Goal: Task Accomplishment & Management: Manage account settings

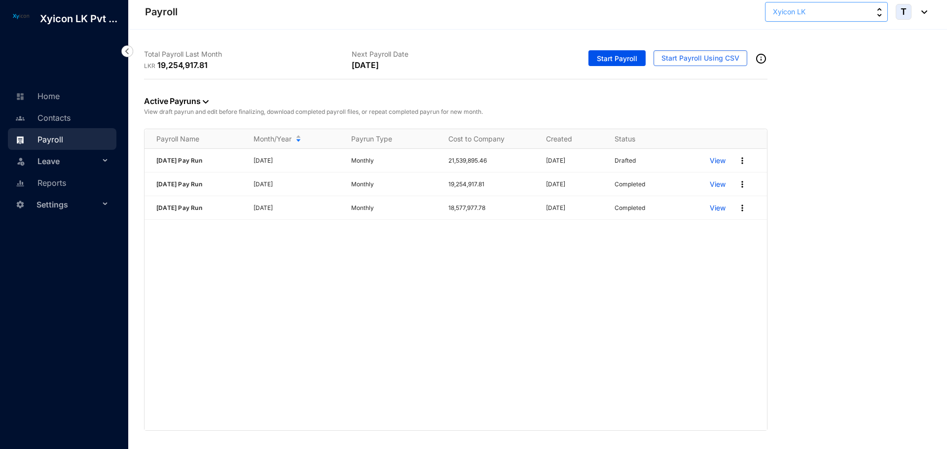
click at [823, 11] on button "Xyicon LK" at bounding box center [826, 12] width 123 height 20
click at [847, 331] on div "Active Payruns View draft payrun and edit before finalizing, download completed…" at bounding box center [537, 255] width 787 height 352
click at [716, 160] on p "View" at bounding box center [718, 161] width 16 height 10
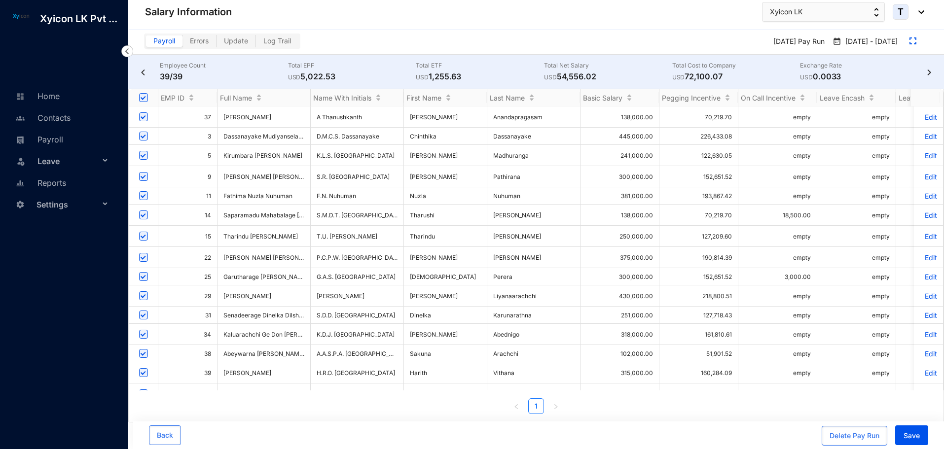
click at [921, 330] on p "Edit" at bounding box center [928, 334] width 17 height 8
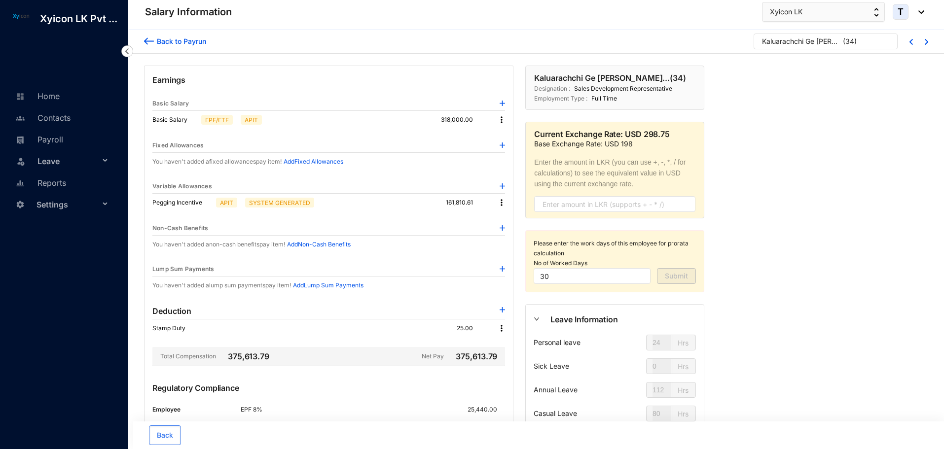
click at [502, 269] on img at bounding box center [502, 268] width 5 height 5
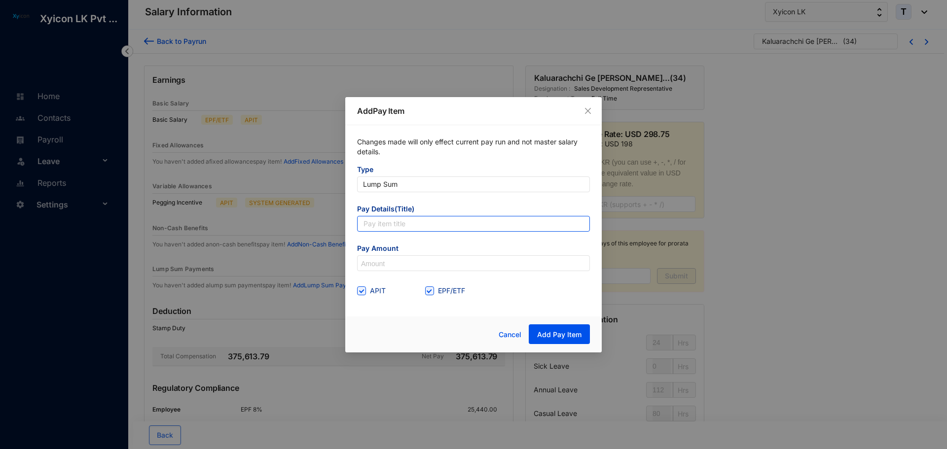
click at [395, 225] on input "text" at bounding box center [473, 224] width 233 height 16
type input "Sales Incentive"
click at [436, 261] on input at bounding box center [474, 264] width 232 height 16
click at [432, 293] on span at bounding box center [429, 291] width 9 height 9
click at [432, 293] on input "EPF/ETF" at bounding box center [428, 290] width 7 height 7
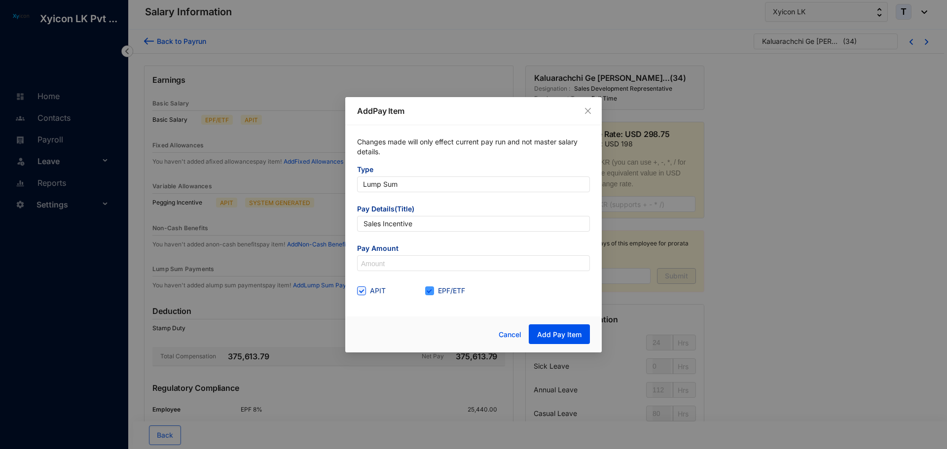
checkbox input "false"
click at [381, 260] on input at bounding box center [474, 264] width 232 height 16
type input "150,000"
click at [517, 292] on div "APIT EPF/ETF" at bounding box center [473, 291] width 233 height 16
click at [555, 338] on span "Add Pay Item" at bounding box center [559, 335] width 44 height 10
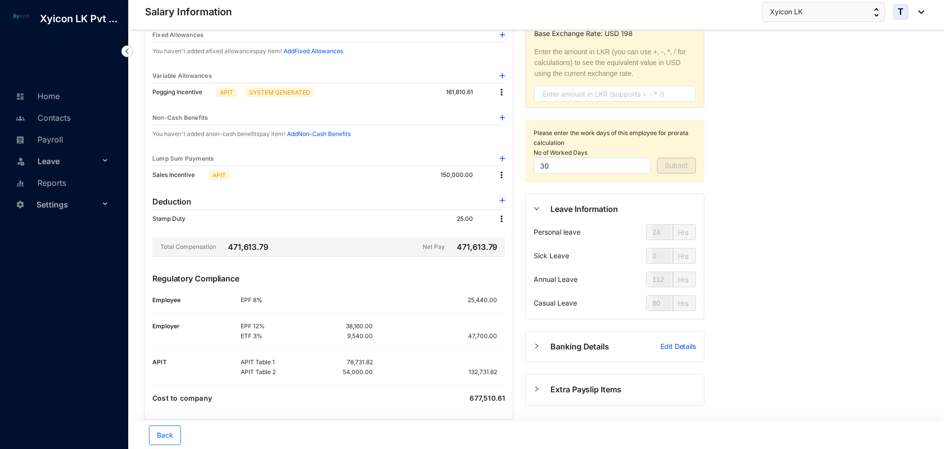
scroll to position [127, 0]
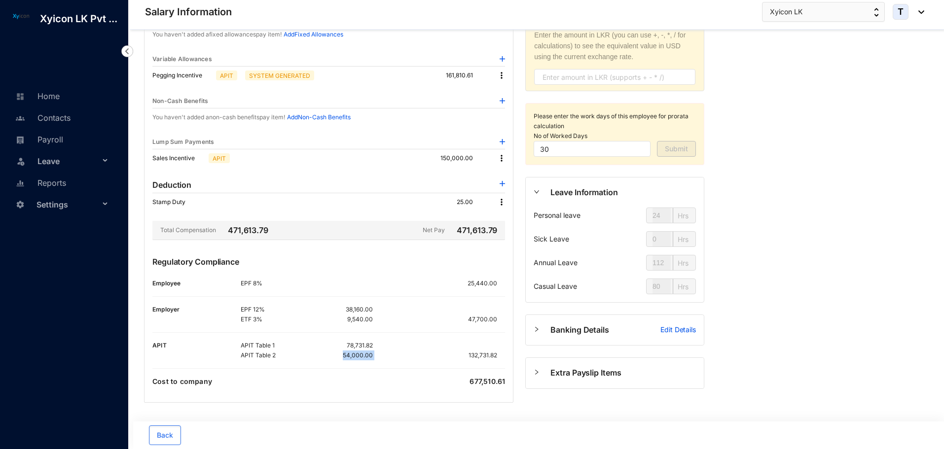
drag, startPoint x: 344, startPoint y: 357, endPoint x: 390, endPoint y: 360, distance: 46.0
click at [390, 360] on div "APIT Table 1 78,731.82 APIT Table 2 54,000.00 132,731.82" at bounding box center [373, 351] width 264 height 20
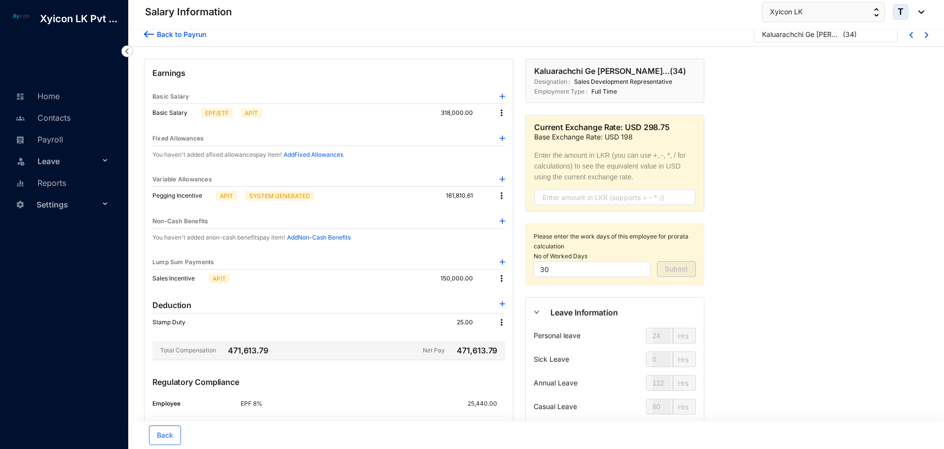
scroll to position [0, 0]
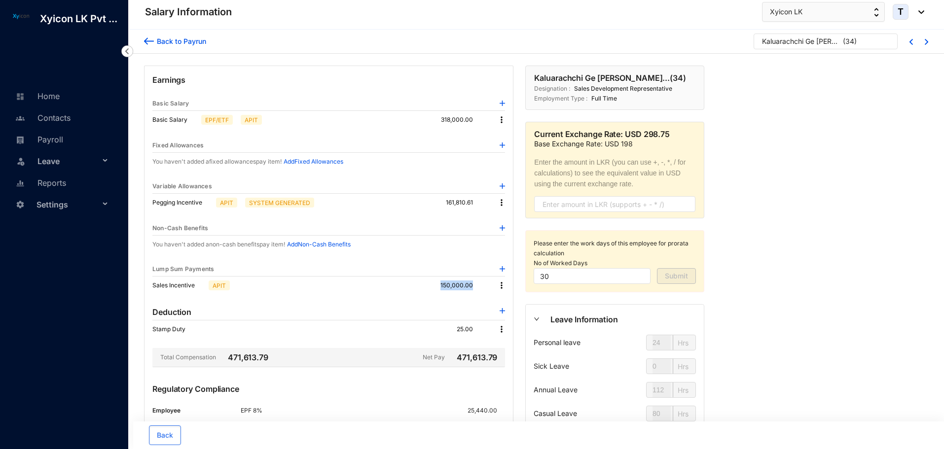
drag, startPoint x: 443, startPoint y: 284, endPoint x: 491, endPoint y: 286, distance: 47.9
click at [491, 286] on div "150,000.00" at bounding box center [465, 286] width 51 height 10
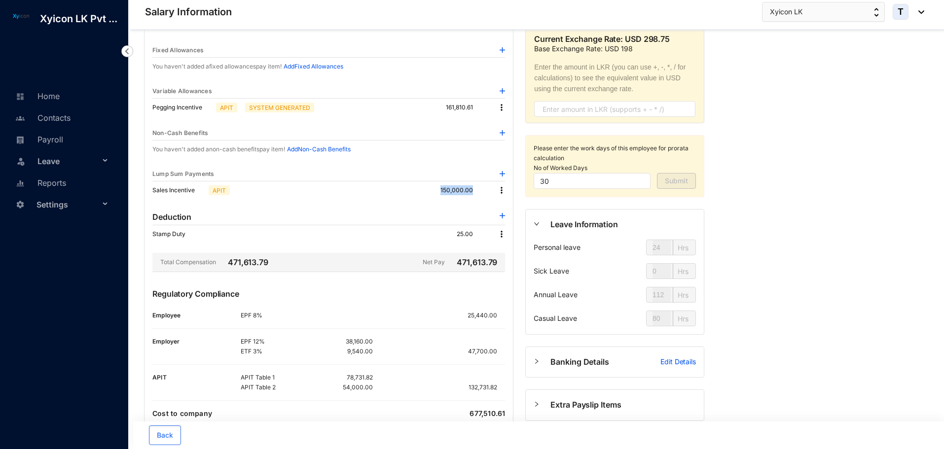
scroll to position [99, 0]
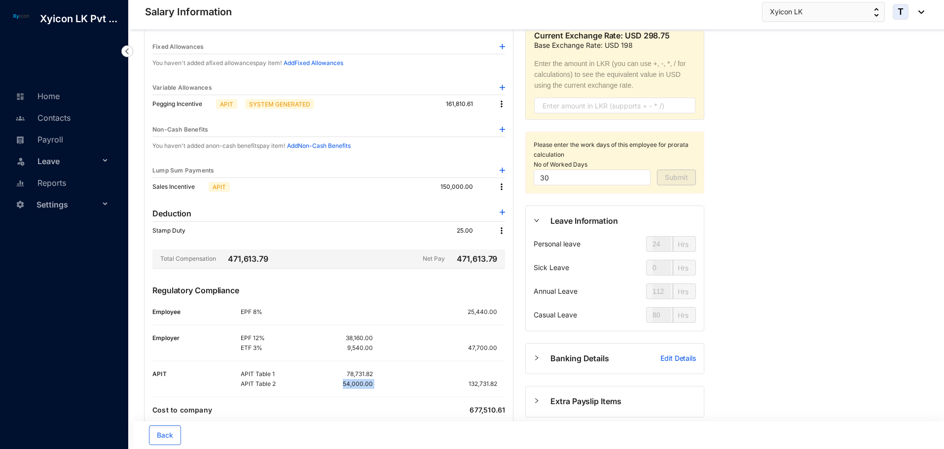
drag, startPoint x: 343, startPoint y: 385, endPoint x: 376, endPoint y: 387, distance: 32.6
click at [376, 387] on div "APIT Table 1 78,731.82 APIT Table 2 54,000.00 132,731.82" at bounding box center [373, 379] width 264 height 20
drag, startPoint x: 153, startPoint y: 172, endPoint x: 227, endPoint y: 177, distance: 73.6
click at [227, 177] on div "Lump Sum Payments" at bounding box center [328, 171] width 353 height 14
drag, startPoint x: 241, startPoint y: 384, endPoint x: 278, endPoint y: 389, distance: 37.3
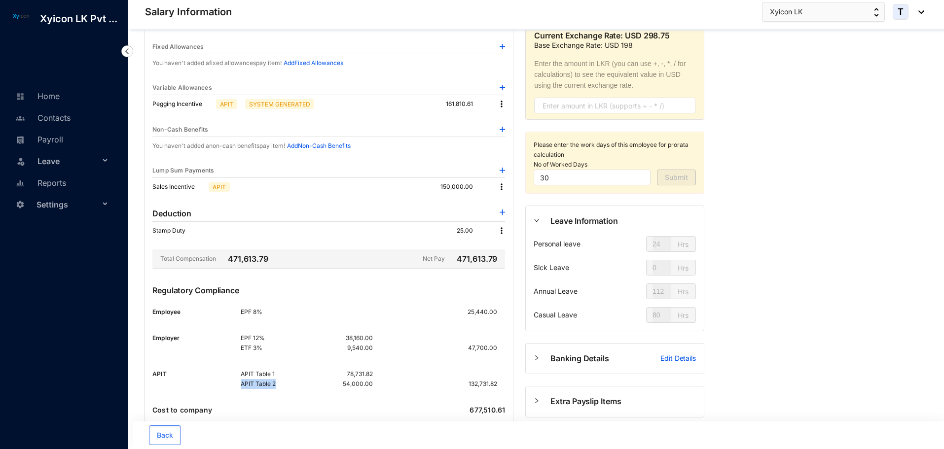
click at [278, 389] on p "APIT Table 2" at bounding box center [274, 384] width 66 height 10
drag, startPoint x: 345, startPoint y: 385, endPoint x: 396, endPoint y: 383, distance: 50.8
click at [396, 383] on div "APIT Table 1 78,731.82 APIT Table 2 54,000.00 132,731.82" at bounding box center [373, 379] width 264 height 20
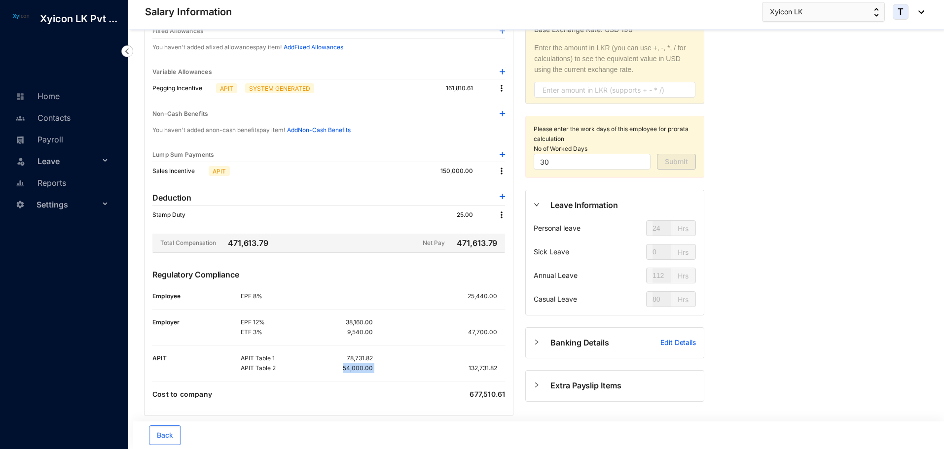
scroll to position [127, 0]
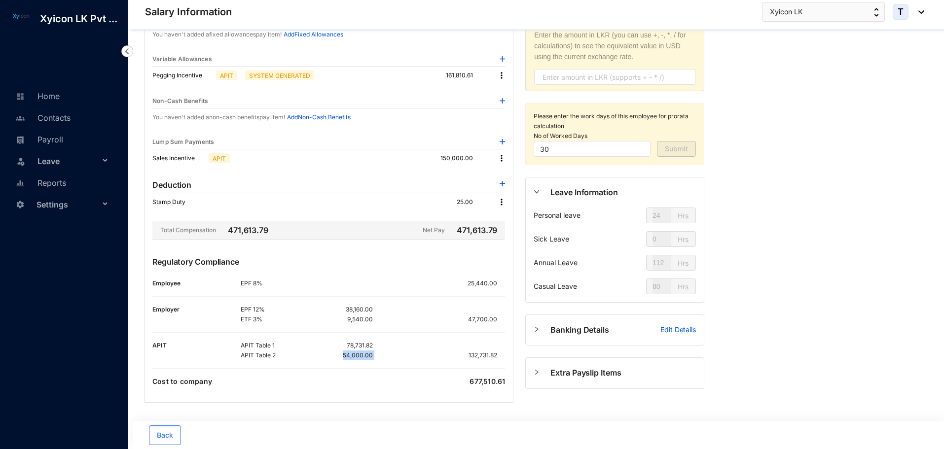
click at [366, 352] on p "54,000.00" at bounding box center [358, 356] width 30 height 10
drag, startPoint x: 345, startPoint y: 354, endPoint x: 398, endPoint y: 359, distance: 53.1
click at [398, 359] on div "APIT Table 1 78,731.82 APIT Table 2 54,000.00 132,731.82" at bounding box center [373, 351] width 264 height 20
click at [784, 232] on div "Back to [PERSON_NAME] [PERSON_NAME]... ( 34 ) Earnings Basic Salary Basic Salar…" at bounding box center [536, 175] width 816 height 547
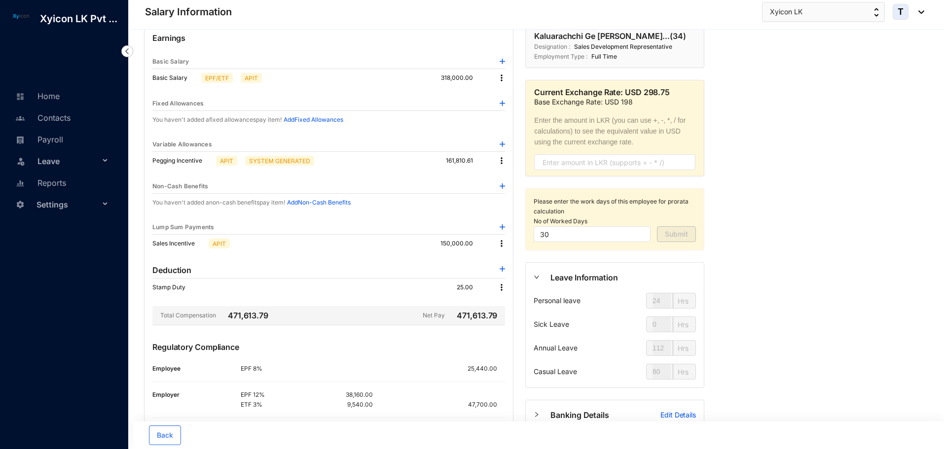
scroll to position [0, 0]
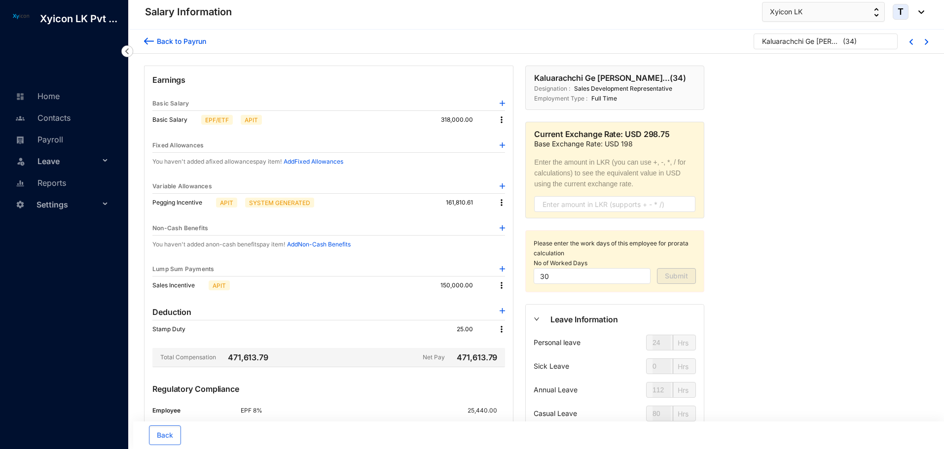
click at [152, 40] on img at bounding box center [149, 41] width 10 height 10
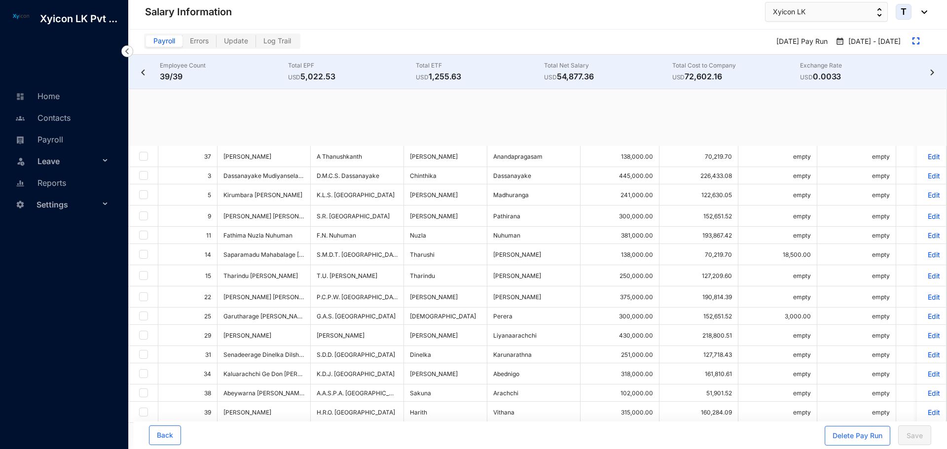
checkbox input "true"
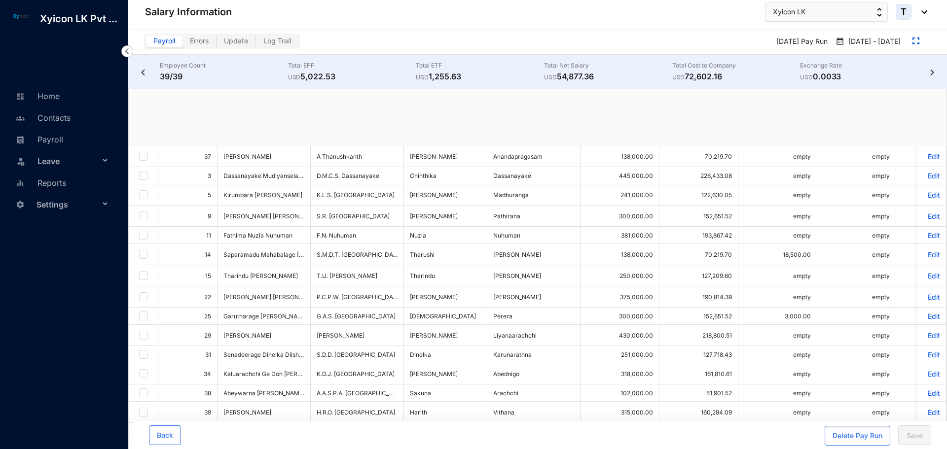
checkbox input "true"
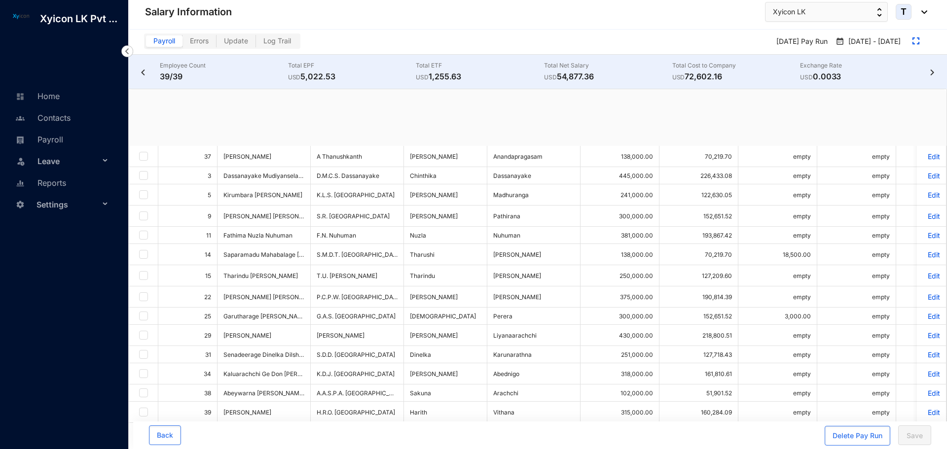
checkbox input "true"
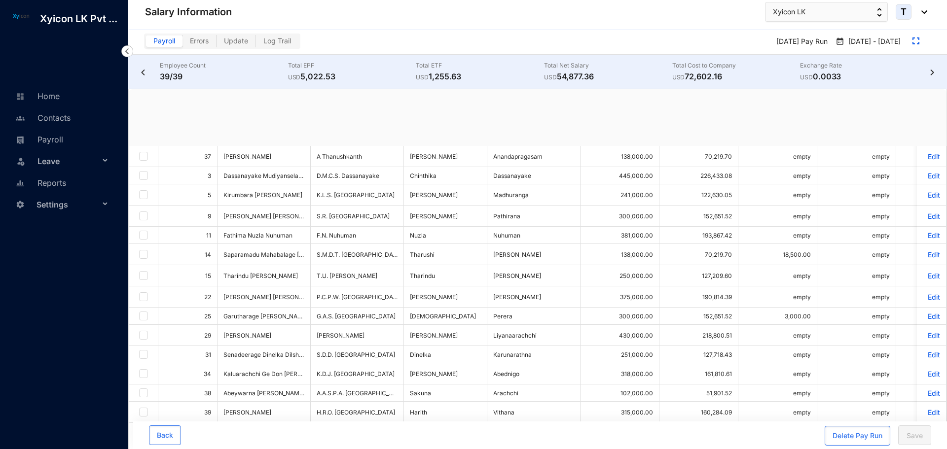
checkbox input "true"
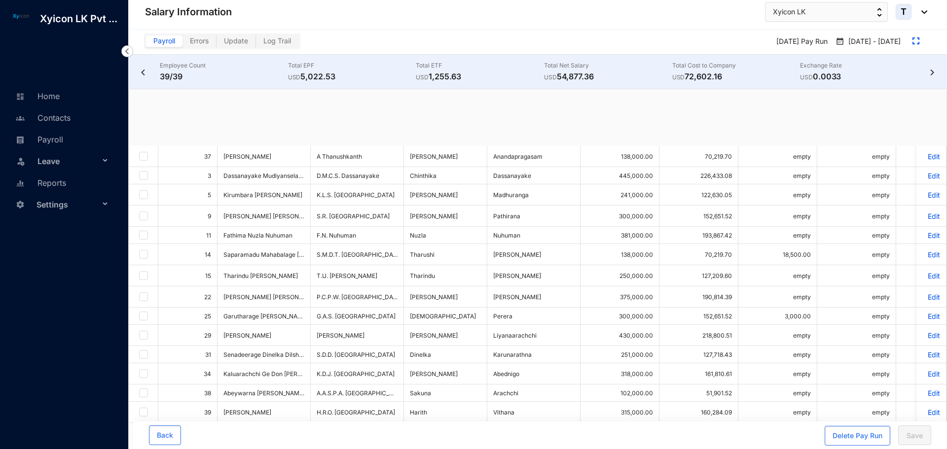
checkbox input "true"
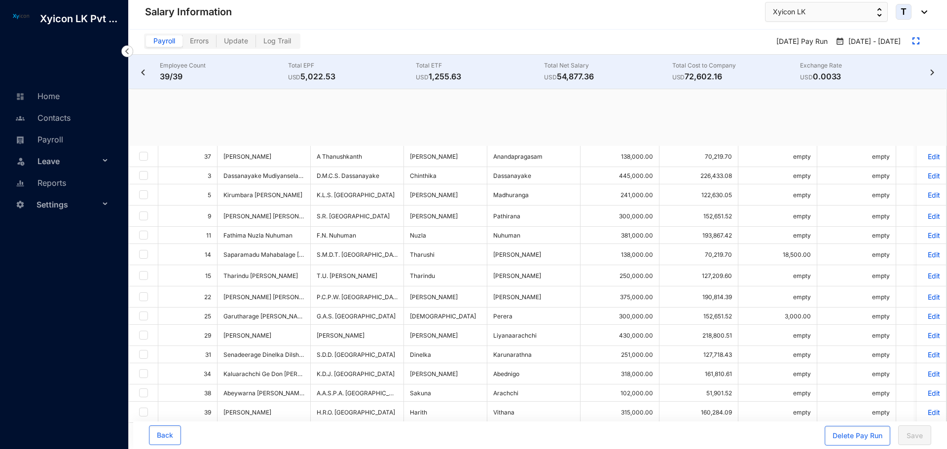
checkbox input "true"
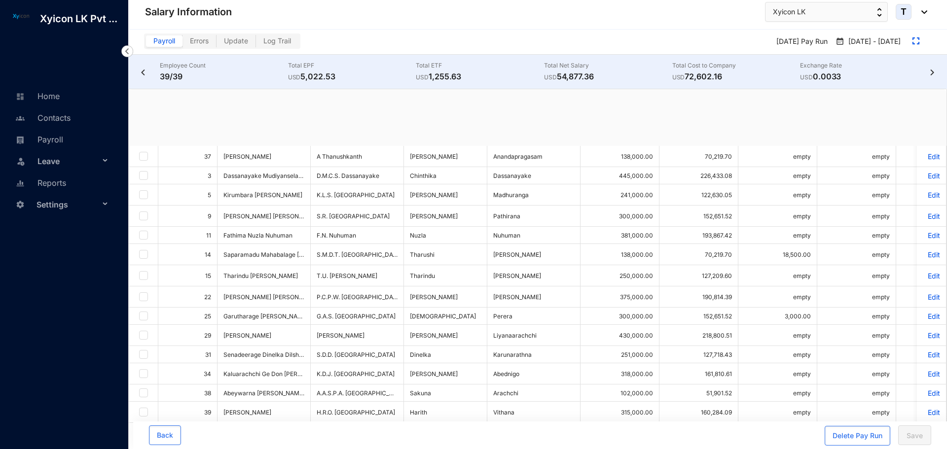
checkbox input "true"
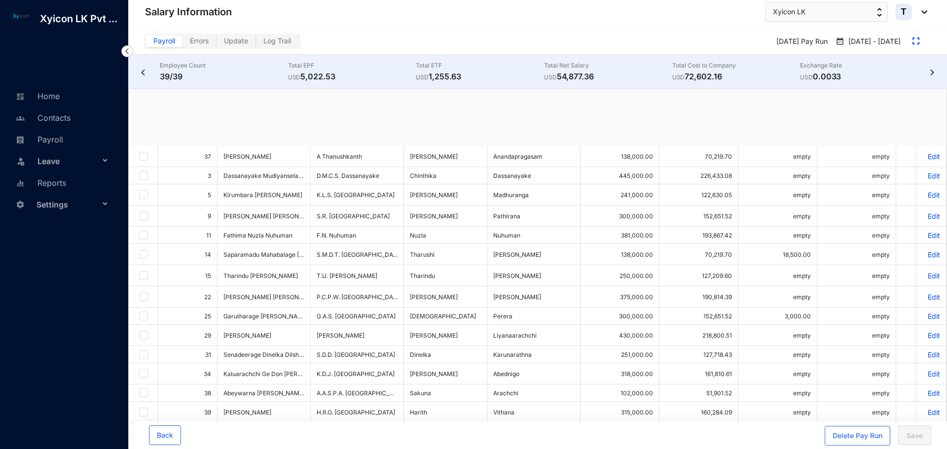
checkbox input "true"
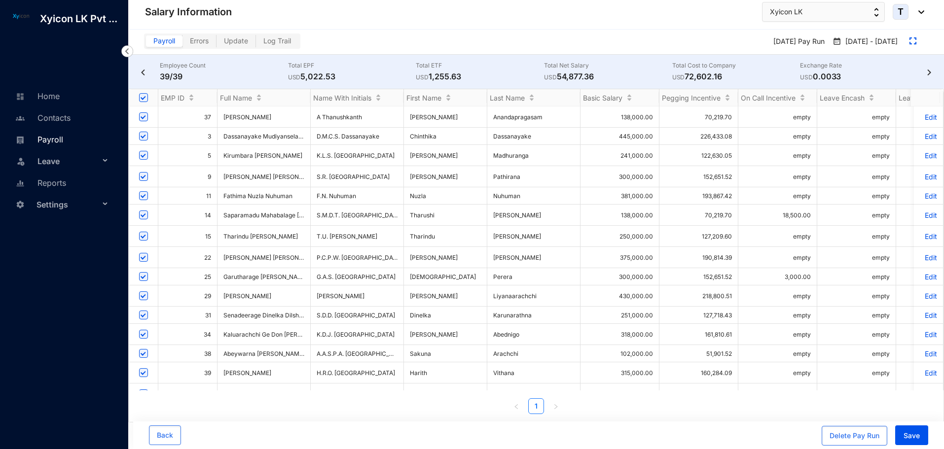
click at [53, 136] on link "Payroll" at bounding box center [38, 140] width 50 height 10
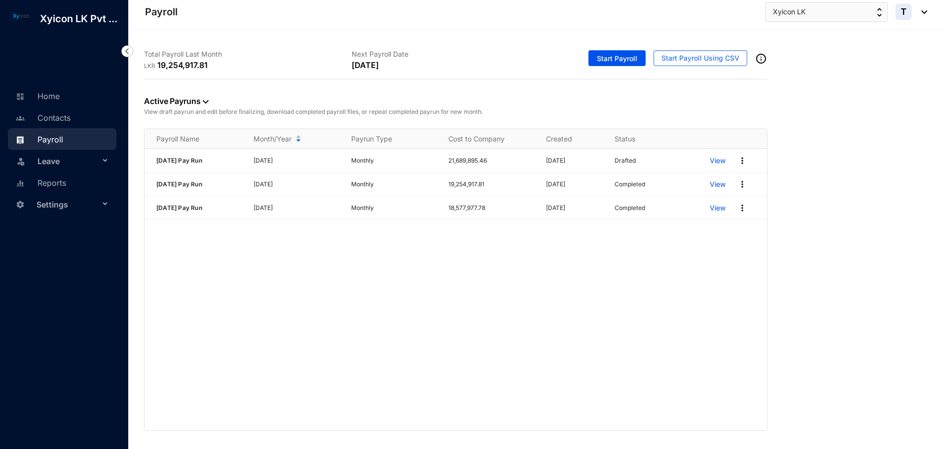
click at [280, 265] on div "[DATE] Pay Run [DATE] Monthly 21,689,895.46 [DATE] Drafted View [DATE] Pay Run …" at bounding box center [456, 290] width 622 height 282
click at [718, 161] on p "View" at bounding box center [718, 161] width 16 height 10
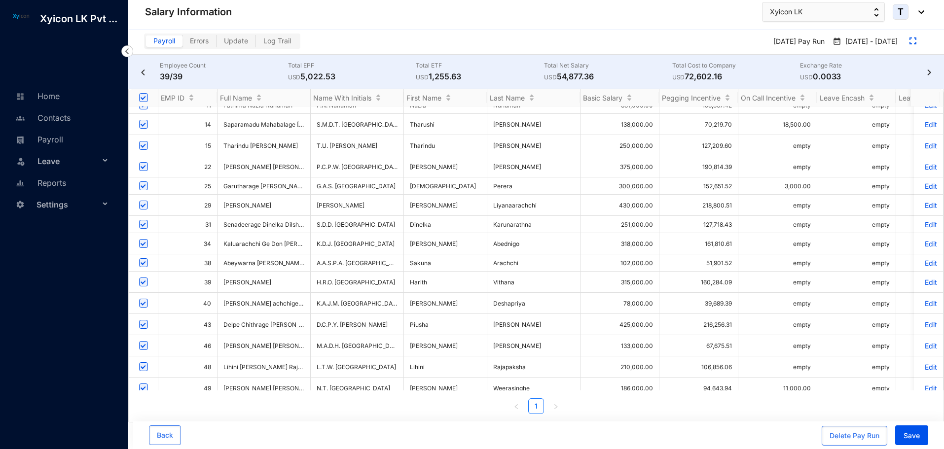
scroll to position [99, 0]
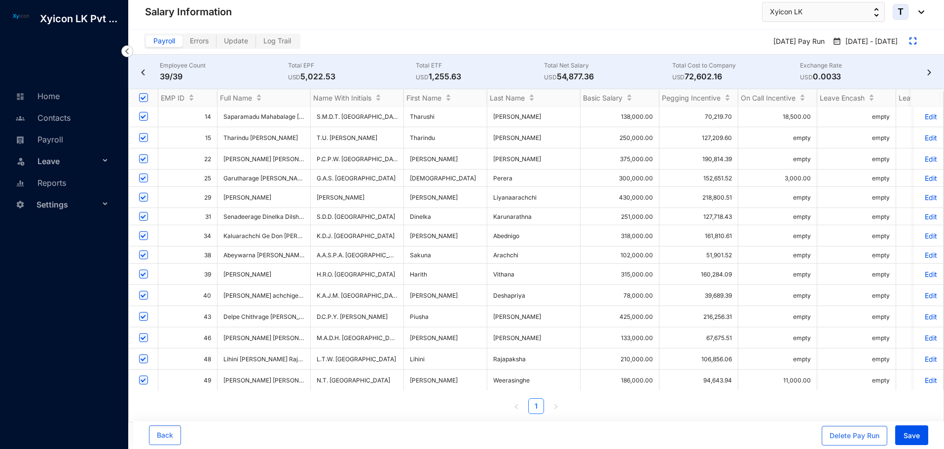
click at [924, 232] on p "Edit" at bounding box center [928, 236] width 17 height 8
